Goal: Task Accomplishment & Management: Manage account settings

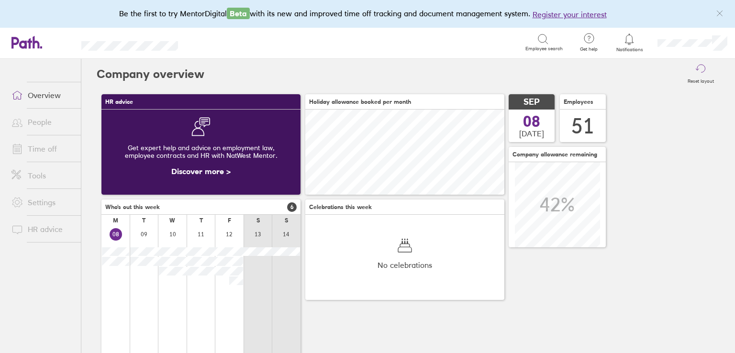
scroll to position [85, 199]
click at [347, 85] on div "Reset layout" at bounding box center [461, 74] width 515 height 31
click at [38, 147] on link "Time off" at bounding box center [42, 148] width 77 height 19
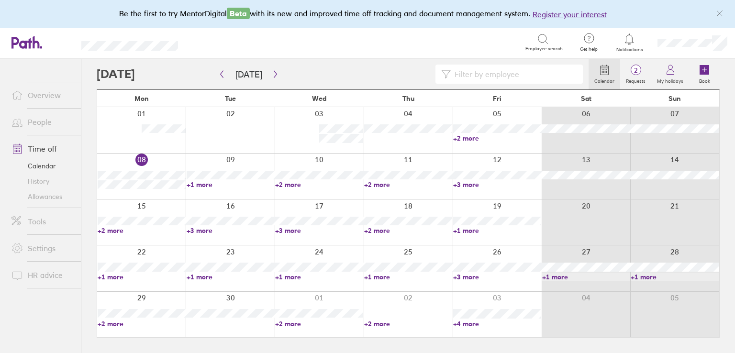
click at [201, 232] on link "+3 more" at bounding box center [231, 230] width 88 height 9
click at [199, 187] on link "+1 more" at bounding box center [231, 184] width 88 height 9
click at [302, 181] on link "+2 more" at bounding box center [319, 184] width 88 height 9
click at [295, 184] on link "+2 more" at bounding box center [319, 184] width 88 height 9
click at [379, 184] on link "+2 more" at bounding box center [408, 184] width 88 height 9
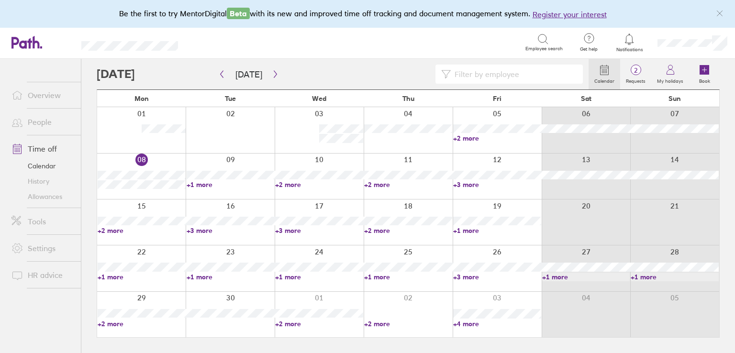
click at [467, 186] on link "+3 more" at bounding box center [497, 184] width 88 height 9
click at [382, 183] on link "+2 more" at bounding box center [408, 184] width 88 height 9
click at [194, 184] on link "+1 more" at bounding box center [231, 184] width 88 height 9
click at [199, 186] on link "+1 more" at bounding box center [231, 184] width 88 height 9
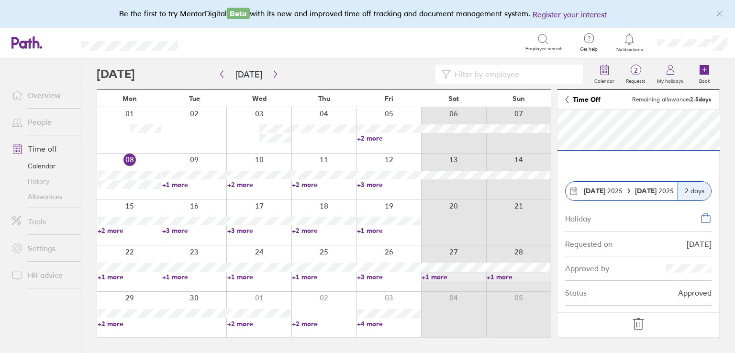
click at [371, 137] on link "+2 more" at bounding box center [389, 138] width 64 height 9
click at [329, 76] on div at bounding box center [343, 74] width 492 height 19
click at [111, 230] on link "+2 more" at bounding box center [130, 230] width 64 height 9
click at [412, 34] on div "Search Employee search" at bounding box center [381, 43] width 364 height 18
click at [184, 234] on div at bounding box center [194, 222] width 65 height 45
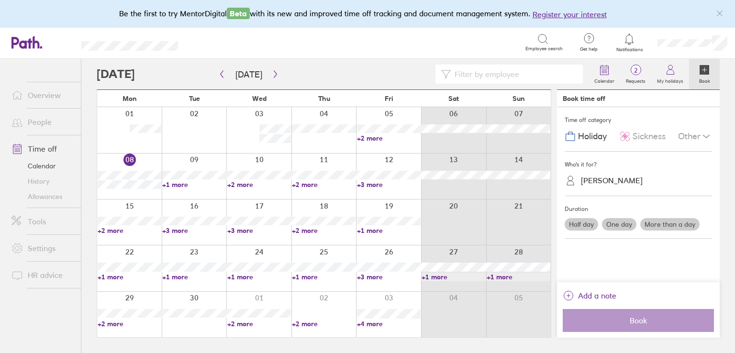
click at [180, 232] on link "+3 more" at bounding box center [194, 230] width 64 height 9
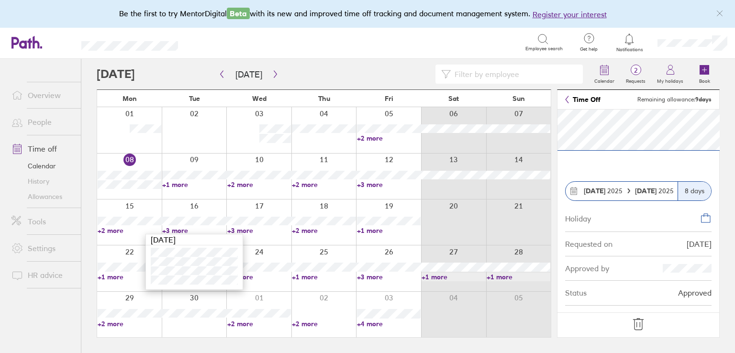
click at [373, 230] on link "+1 more" at bounding box center [389, 230] width 64 height 9
click at [373, 233] on link "+1 more" at bounding box center [389, 230] width 64 height 9
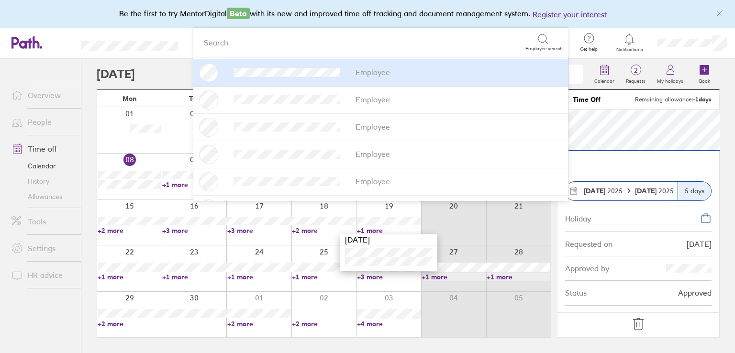
click at [170, 33] on header "Search Employee search Employee Employee Employee Employee Employee Employee Em…" at bounding box center [367, 43] width 735 height 31
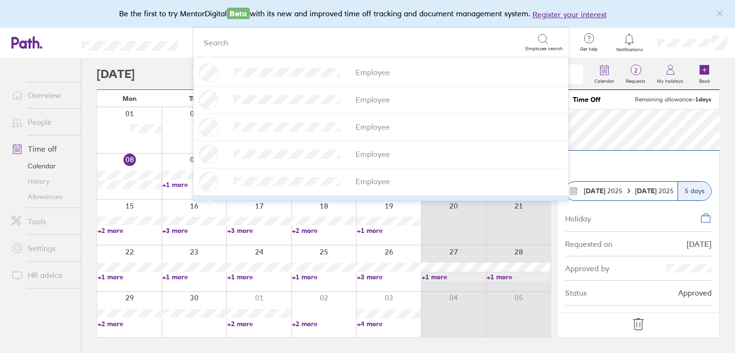
click at [366, 278] on link "+3 more" at bounding box center [389, 277] width 64 height 9
click at [54, 125] on link "People" at bounding box center [42, 121] width 77 height 19
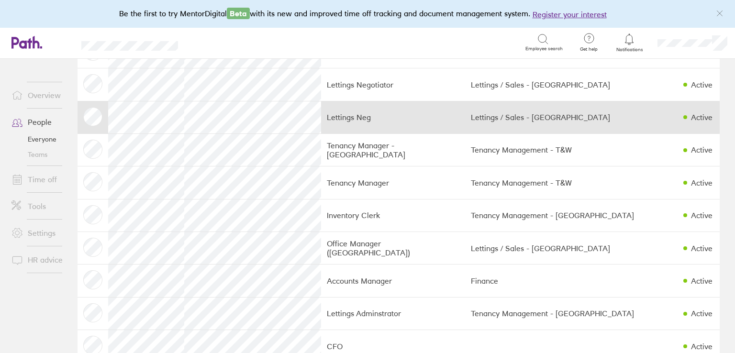
scroll to position [1434, 0]
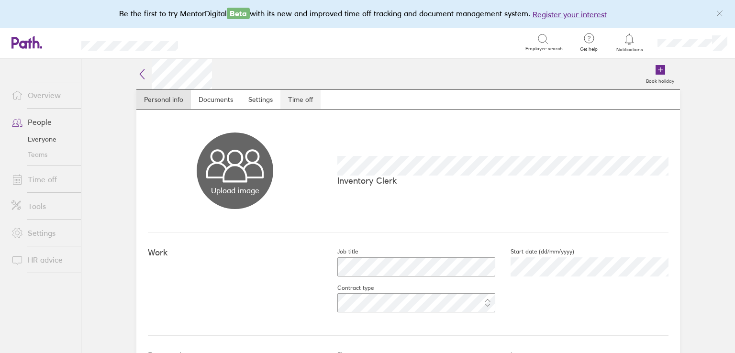
click at [293, 103] on link "Time off" at bounding box center [300, 99] width 40 height 19
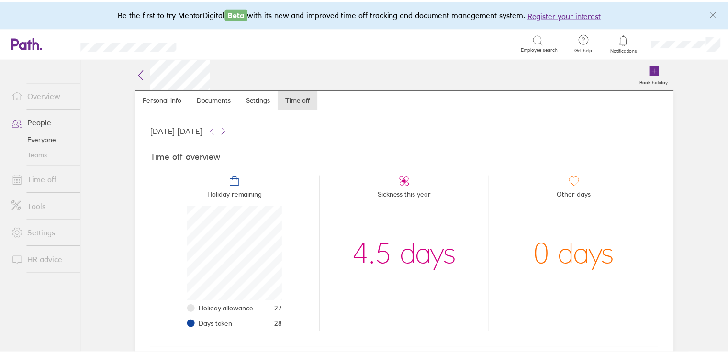
scroll to position [2, 0]
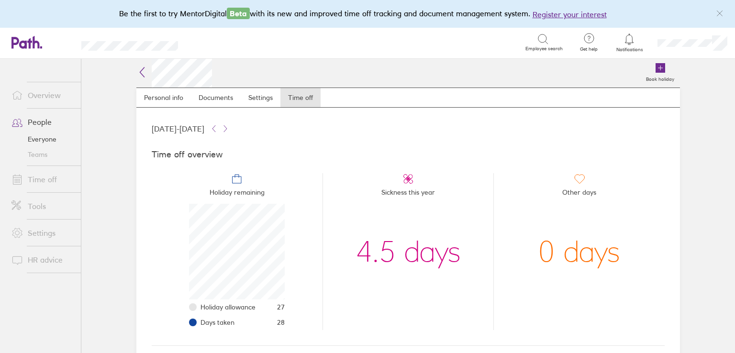
click at [34, 180] on link "Time off" at bounding box center [42, 179] width 77 height 19
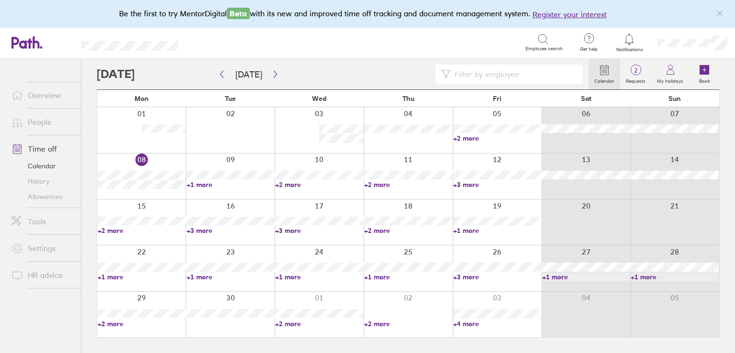
click at [288, 324] on link "+2 more" at bounding box center [319, 324] width 88 height 9
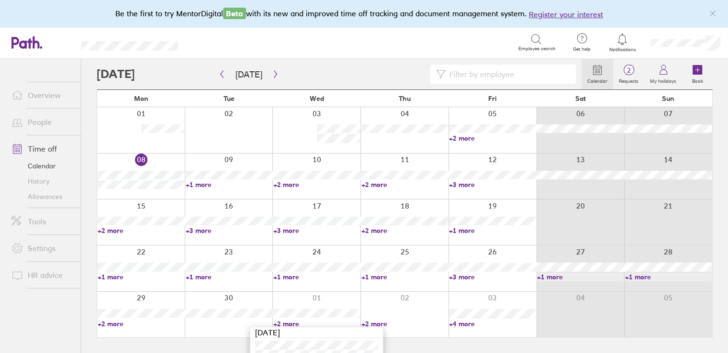
scroll to position [20, 0]
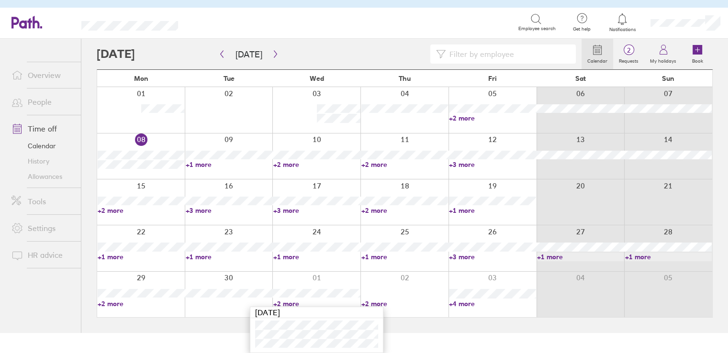
click at [369, 301] on link "+2 more" at bounding box center [404, 304] width 87 height 9
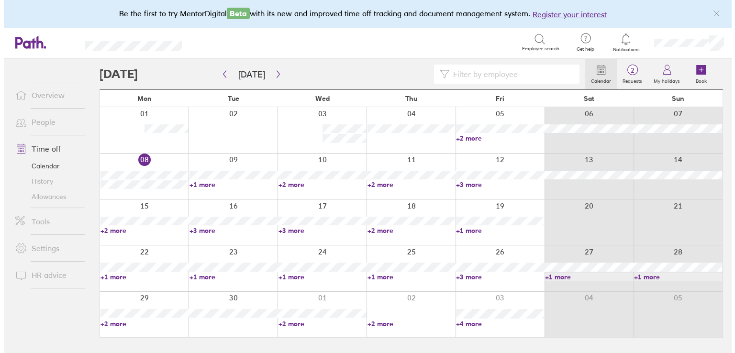
scroll to position [0, 0]
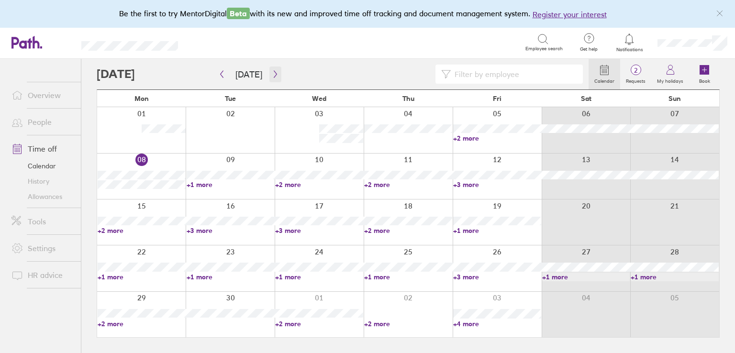
click at [274, 71] on icon "button" at bounding box center [275, 74] width 7 height 8
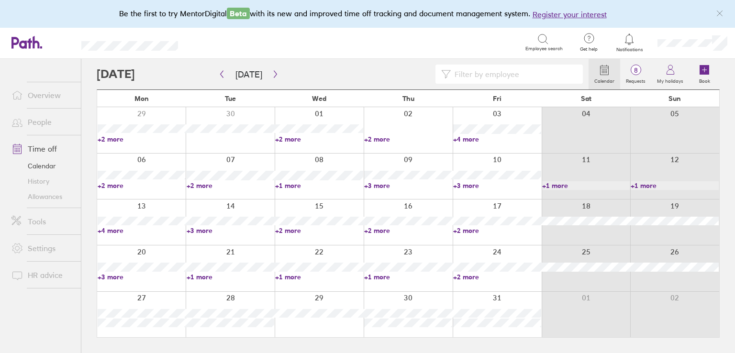
click at [291, 138] on link "+2 more" at bounding box center [319, 139] width 88 height 9
click at [324, 54] on div "Search Employee search" at bounding box center [380, 43] width 375 height 30
click at [475, 187] on link "+3 more" at bounding box center [497, 185] width 88 height 9
click at [293, 186] on link "+1 more" at bounding box center [319, 185] width 88 height 9
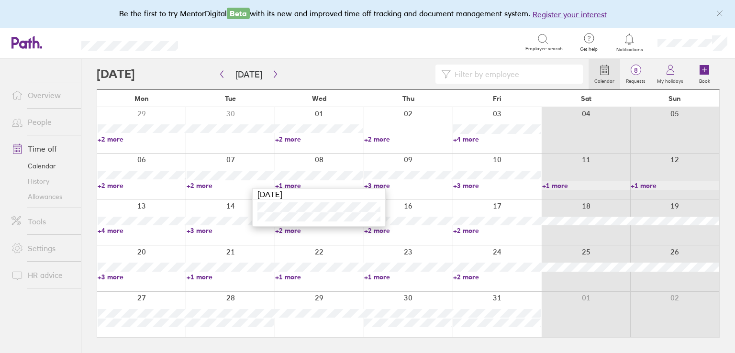
click at [263, 52] on div "Search Employee search" at bounding box center [380, 43] width 375 height 30
click at [469, 280] on link "+2 more" at bounding box center [497, 277] width 88 height 9
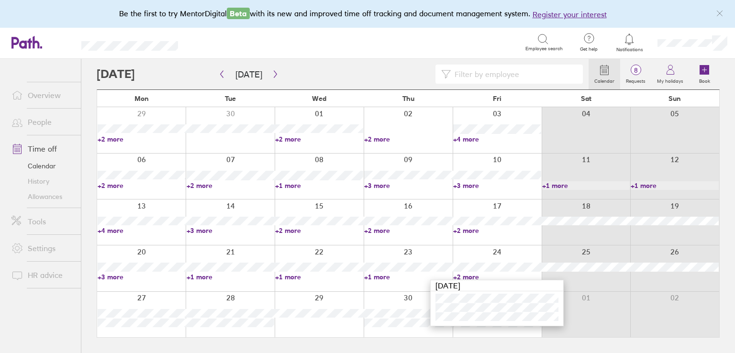
click at [202, 281] on div at bounding box center [230, 268] width 89 height 45
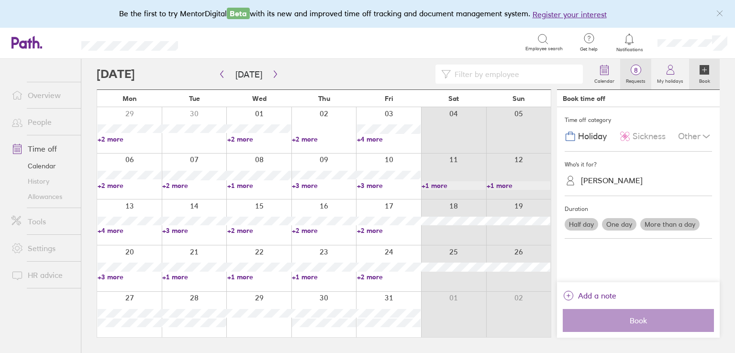
click at [639, 74] on circle at bounding box center [636, 70] width 10 height 10
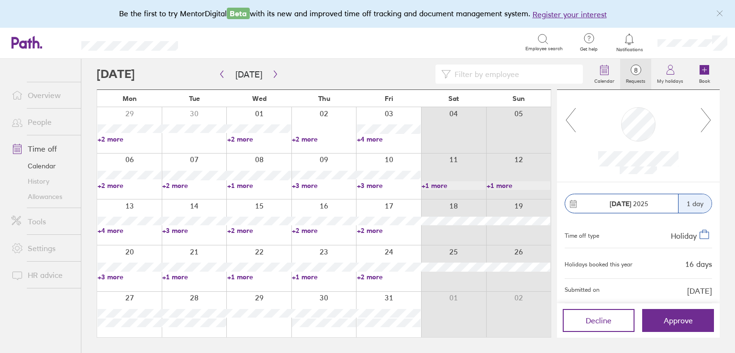
click at [712, 121] on icon at bounding box center [706, 120] width 12 height 26
click at [373, 138] on link "+4 more" at bounding box center [389, 139] width 64 height 9
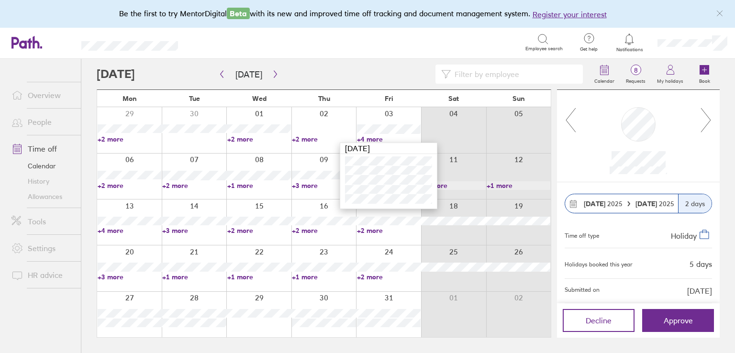
click at [701, 115] on icon at bounding box center [706, 120] width 12 height 26
click at [706, 120] on icon at bounding box center [706, 120] width 12 height 26
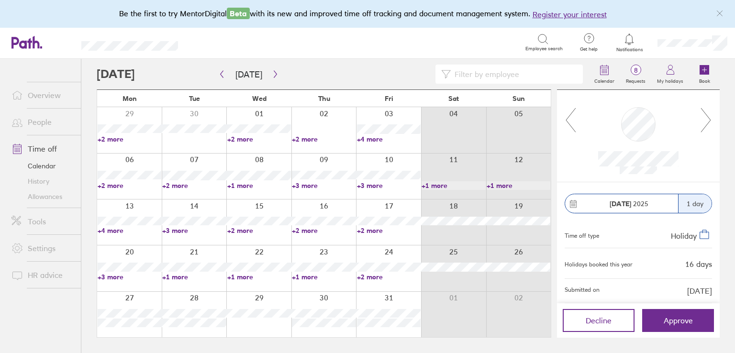
click at [563, 120] on div at bounding box center [638, 136] width 163 height 92
click at [568, 119] on icon at bounding box center [571, 120] width 12 height 26
click at [173, 230] on link "+3 more" at bounding box center [194, 230] width 64 height 9
click at [378, 230] on link "+2 more" at bounding box center [389, 230] width 64 height 9
click at [369, 230] on link "+2 more" at bounding box center [389, 230] width 64 height 9
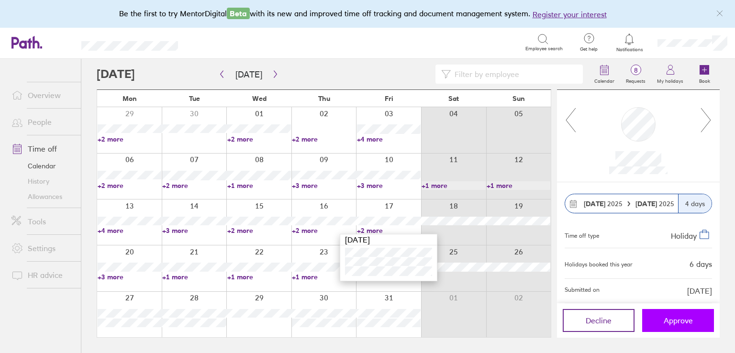
click at [686, 319] on span "Approve" at bounding box center [678, 320] width 29 height 9
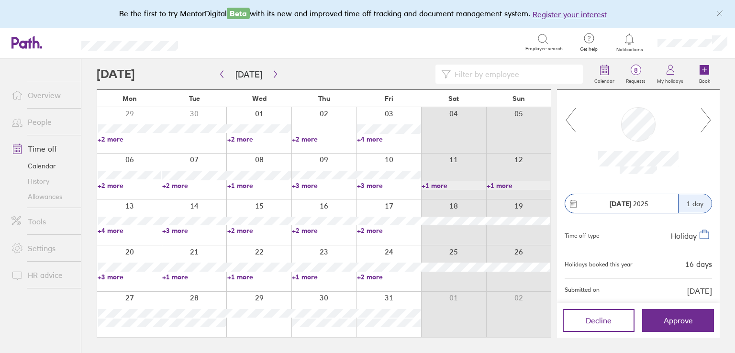
click at [706, 120] on icon at bounding box center [706, 120] width 12 height 26
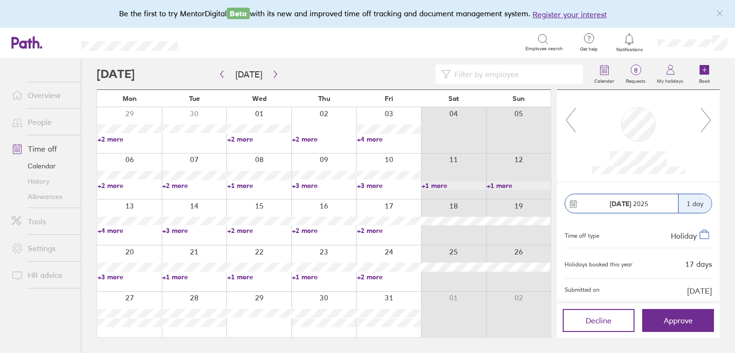
click at [706, 120] on icon at bounding box center [706, 120] width 12 height 26
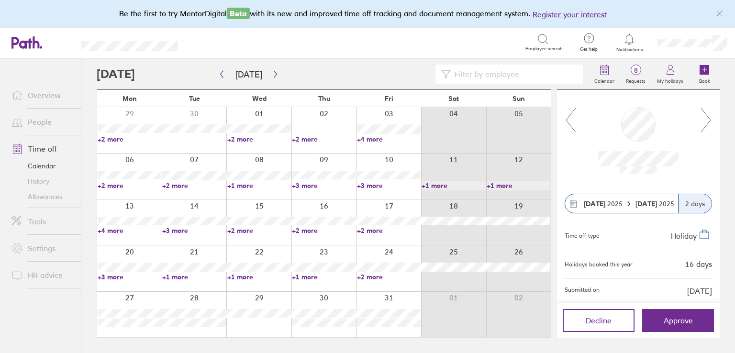
click at [706, 120] on icon at bounding box center [706, 120] width 12 height 26
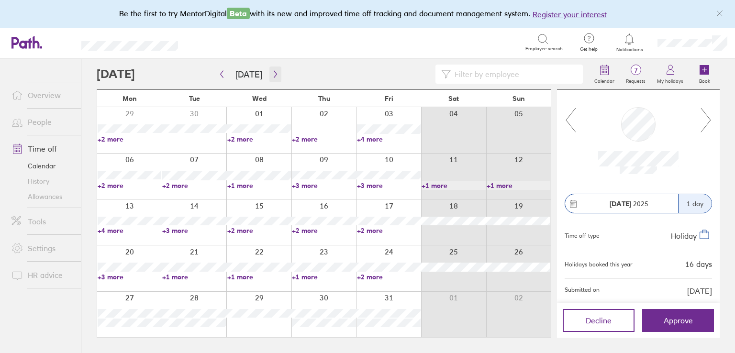
click at [272, 75] on icon "button" at bounding box center [275, 74] width 7 height 8
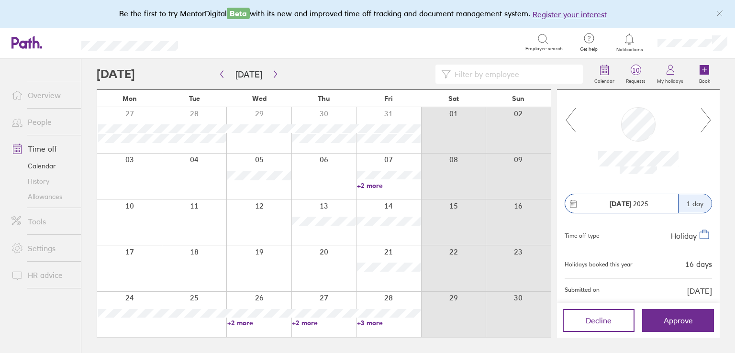
click at [371, 184] on link "+2 more" at bounding box center [389, 185] width 64 height 9
click at [347, 75] on div at bounding box center [343, 74] width 492 height 19
click at [681, 320] on span "Approve" at bounding box center [678, 320] width 29 height 9
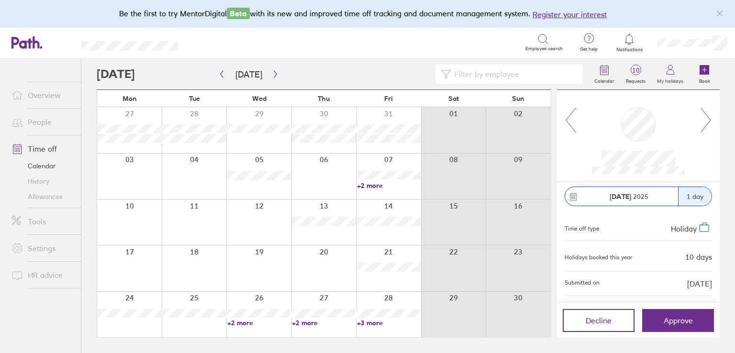
click at [48, 124] on link "People" at bounding box center [42, 121] width 77 height 19
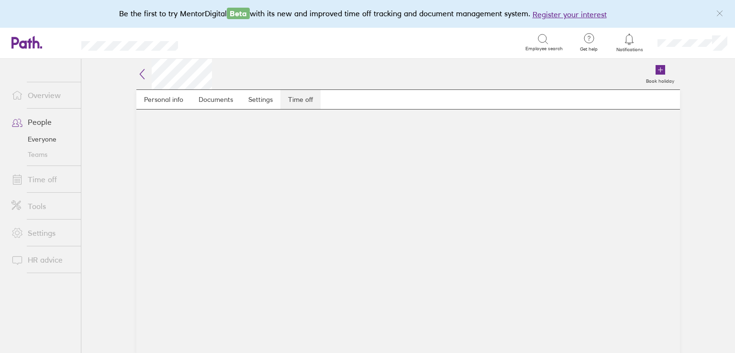
click at [284, 94] on link "Time off" at bounding box center [300, 99] width 40 height 19
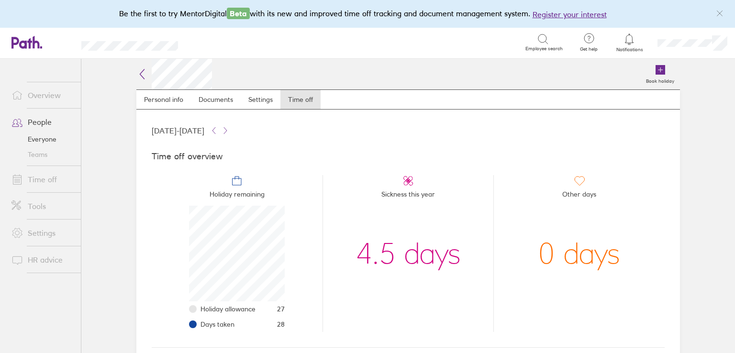
scroll to position [96, 96]
click at [140, 73] on icon at bounding box center [142, 74] width 4 height 10
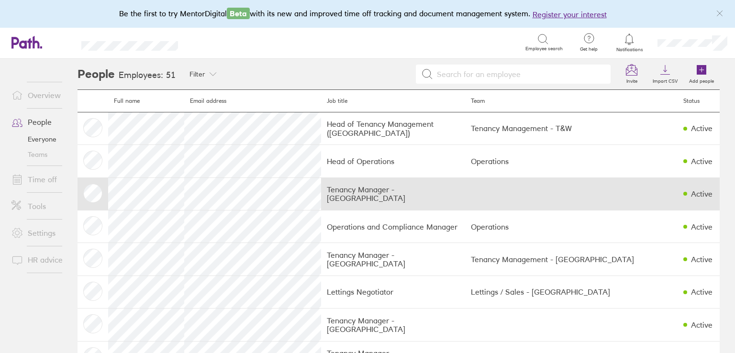
click at [345, 182] on td "Tenancy Manager - Newcastle" at bounding box center [393, 194] width 144 height 33
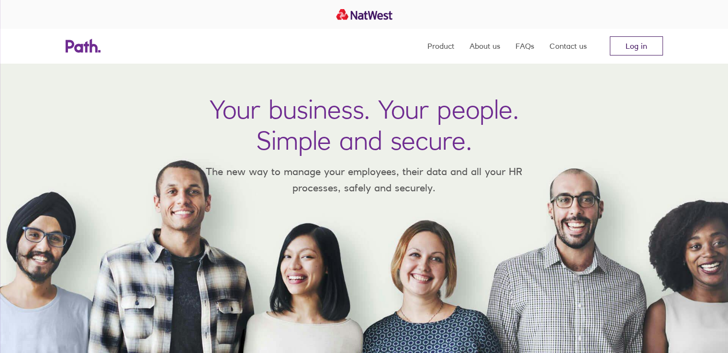
click at [615, 45] on link "Log in" at bounding box center [636, 45] width 53 height 19
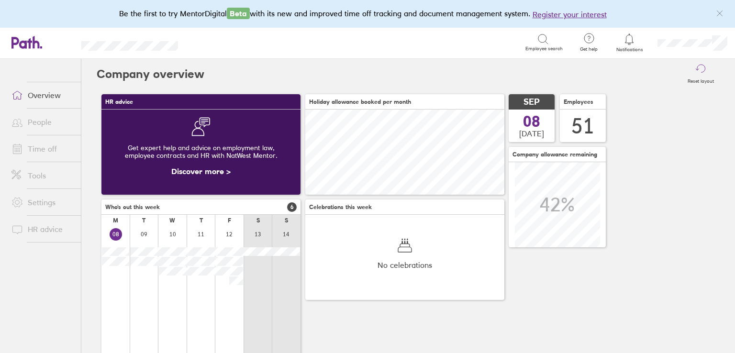
scroll to position [85, 199]
click at [37, 152] on link "Time off" at bounding box center [42, 148] width 77 height 19
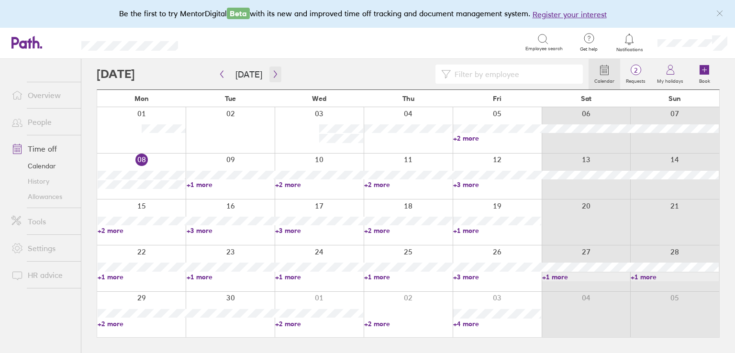
click at [278, 78] on button "button" at bounding box center [275, 75] width 12 height 16
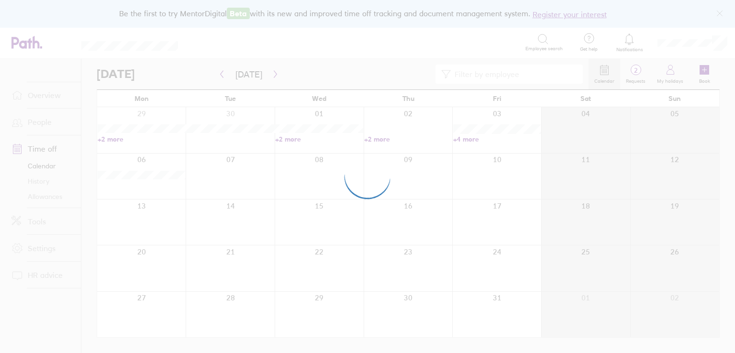
drag, startPoint x: 239, startPoint y: 35, endPoint x: 239, endPoint y: 66, distance: 31.1
click at [239, 35] on div at bounding box center [367, 176] width 735 height 353
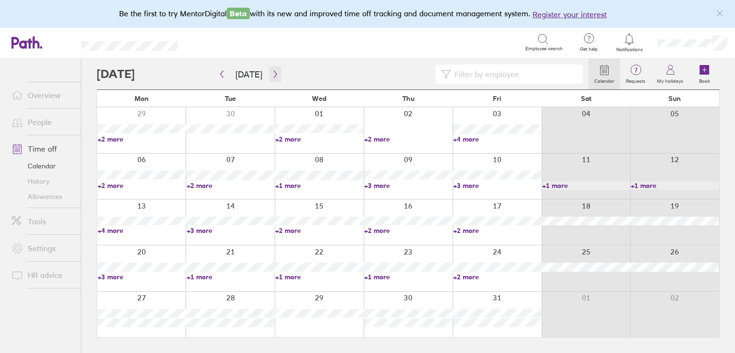
click at [276, 73] on button "button" at bounding box center [275, 75] width 12 height 16
